Goal: Task Accomplishment & Management: Use online tool/utility

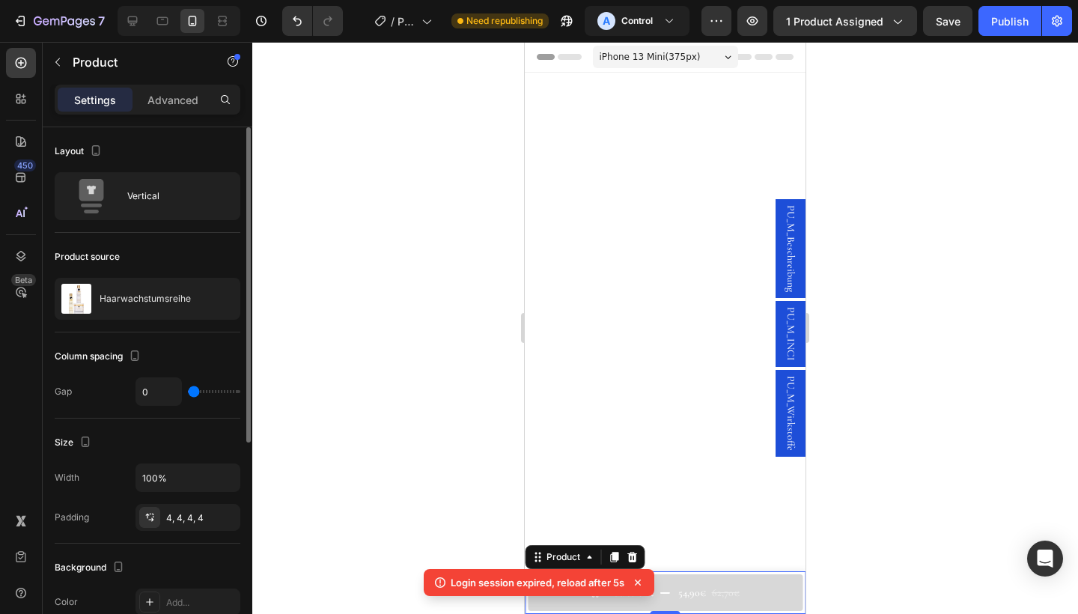
scroll to position [2036, 0]
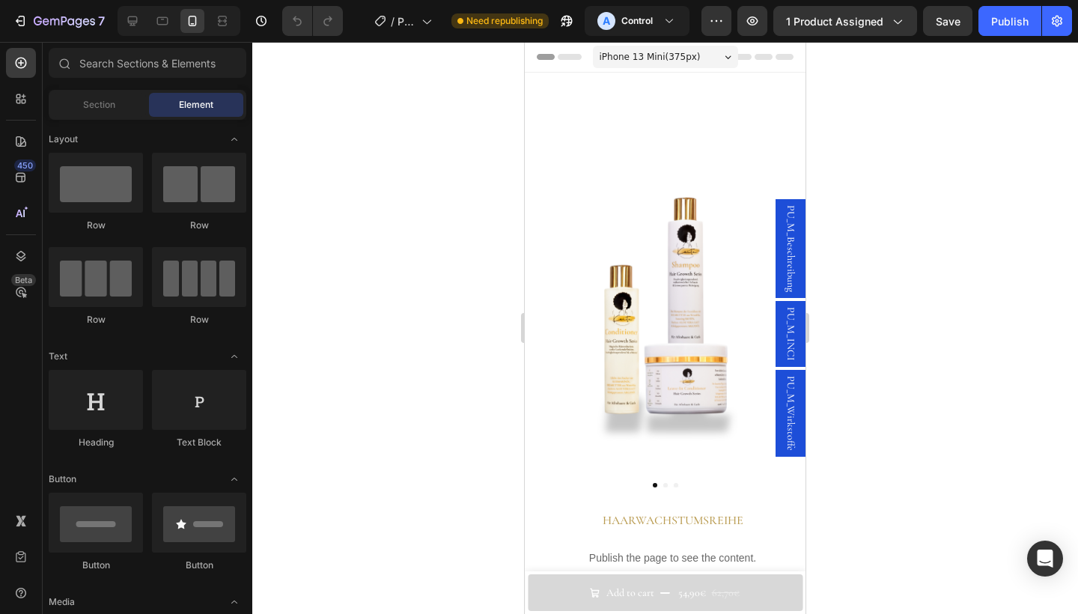
click at [988, 168] on div at bounding box center [665, 328] width 826 height 572
drag, startPoint x: 1017, startPoint y: 8, endPoint x: 976, endPoint y: 5, distance: 40.5
click at [976, 5] on div "7 Version history / Product Page - [DATE] 15:33:32 Need republishing A Control …" at bounding box center [539, 21] width 1078 height 43
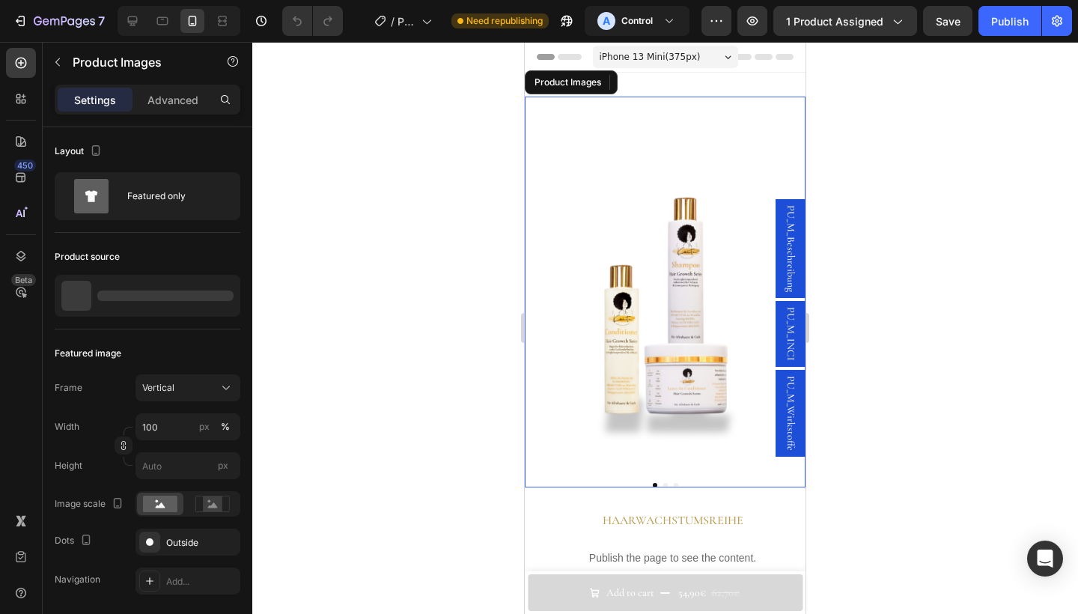
click at [663, 486] on button "Dot" at bounding box center [665, 485] width 4 height 4
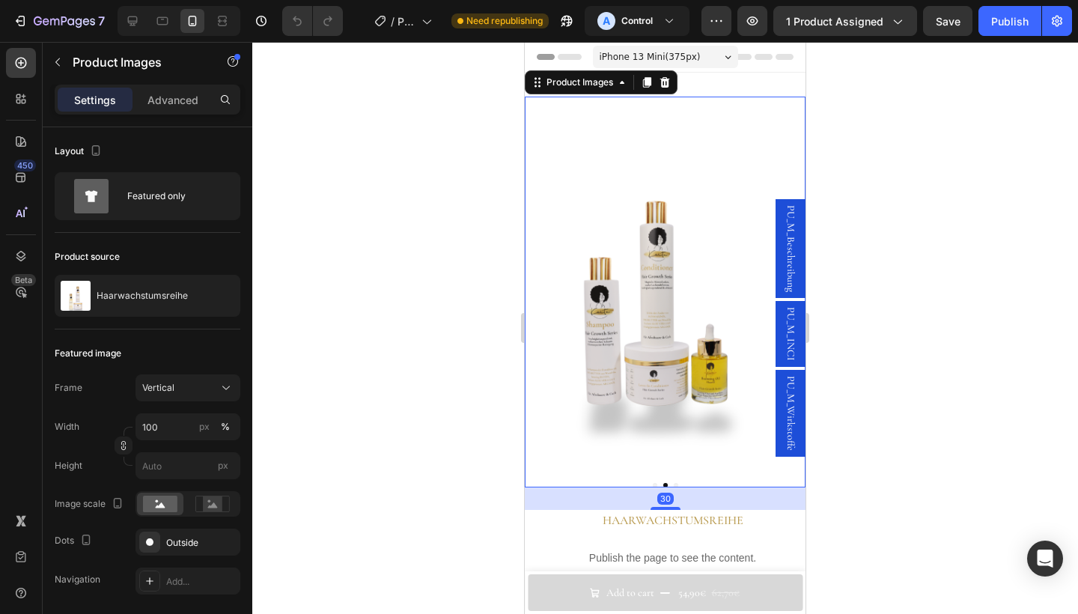
click at [676, 484] on button "Dot" at bounding box center [676, 485] width 4 height 4
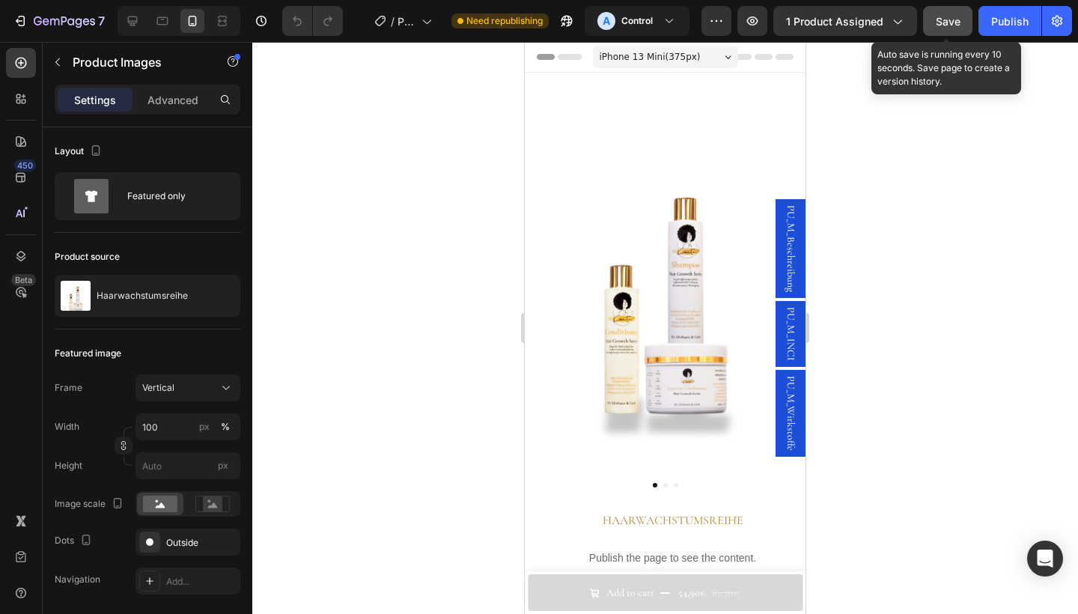
click at [943, 19] on span "Save" at bounding box center [948, 21] width 25 height 13
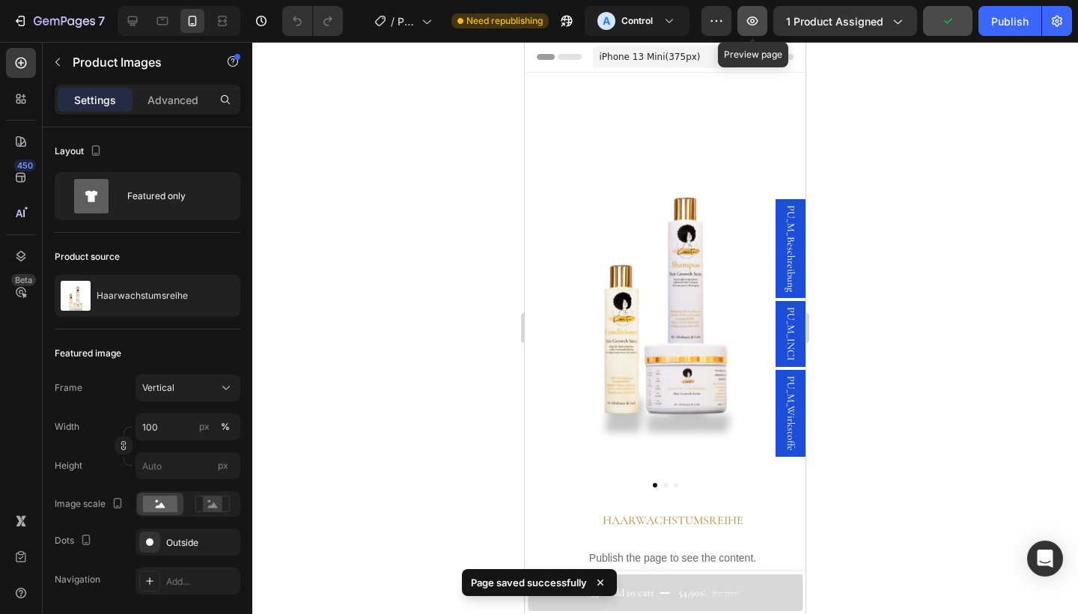
click at [752, 18] on icon "button" at bounding box center [752, 20] width 11 height 9
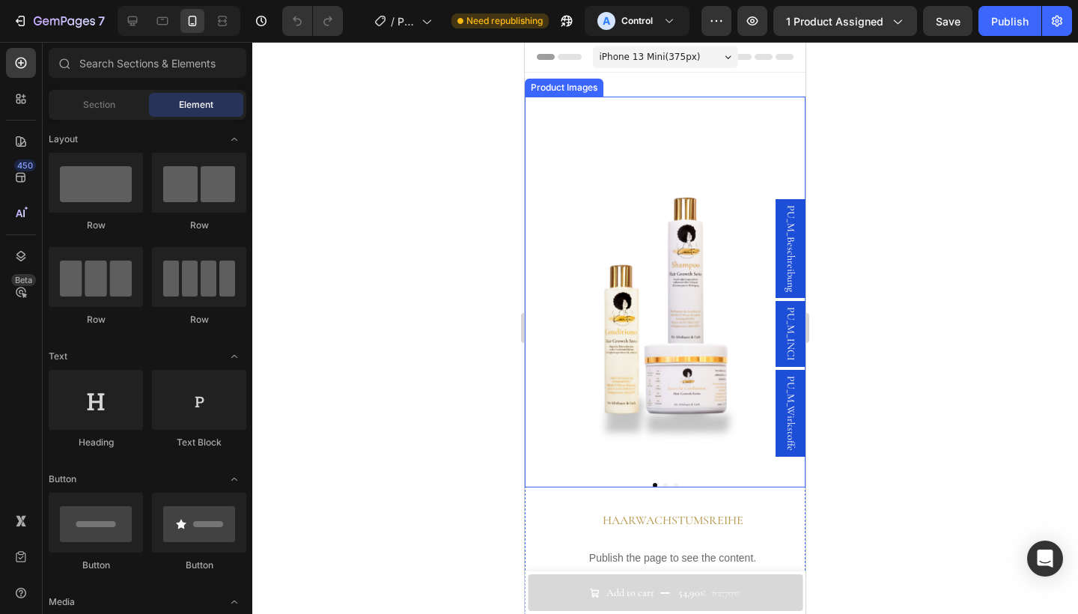
click at [664, 484] on button "Dot" at bounding box center [665, 485] width 4 height 4
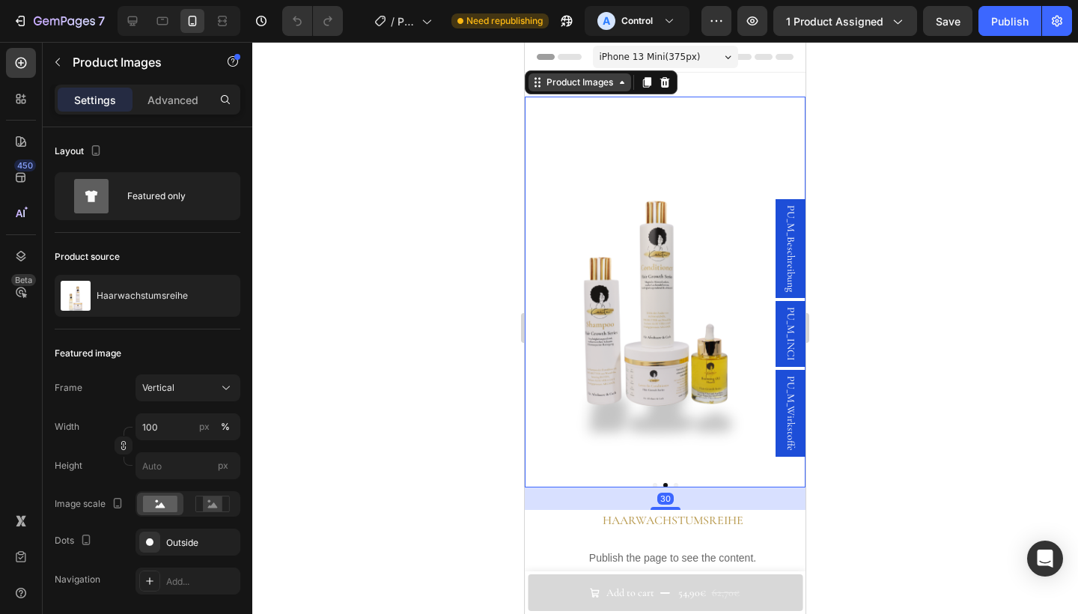
click at [590, 87] on div "Product Images" at bounding box center [580, 82] width 73 height 13
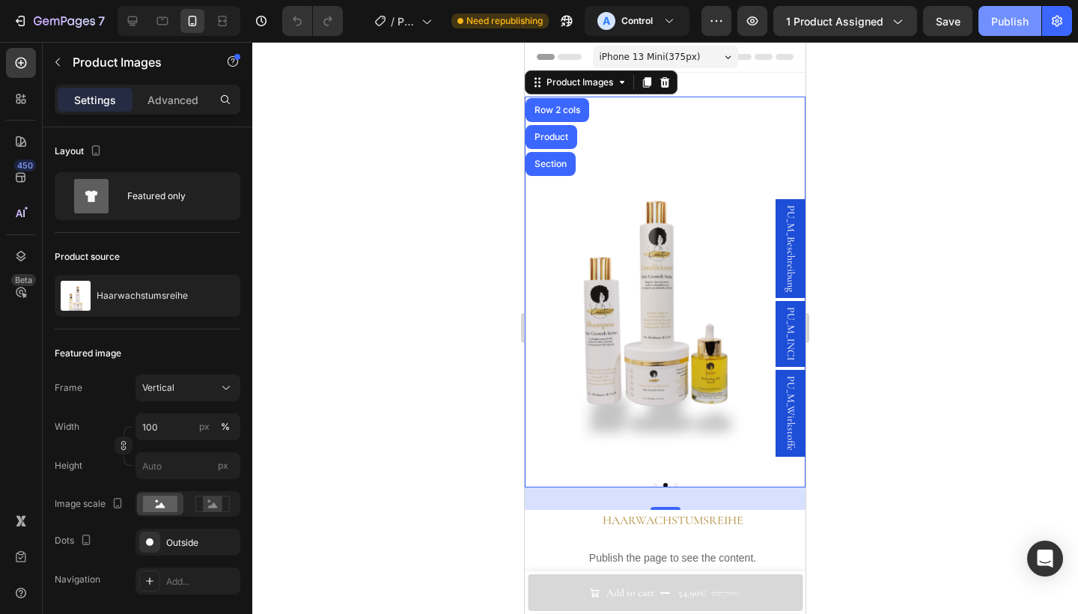
click at [994, 29] on button "Publish" at bounding box center [1010, 21] width 63 height 30
